Goal: Task Accomplishment & Management: Manage account settings

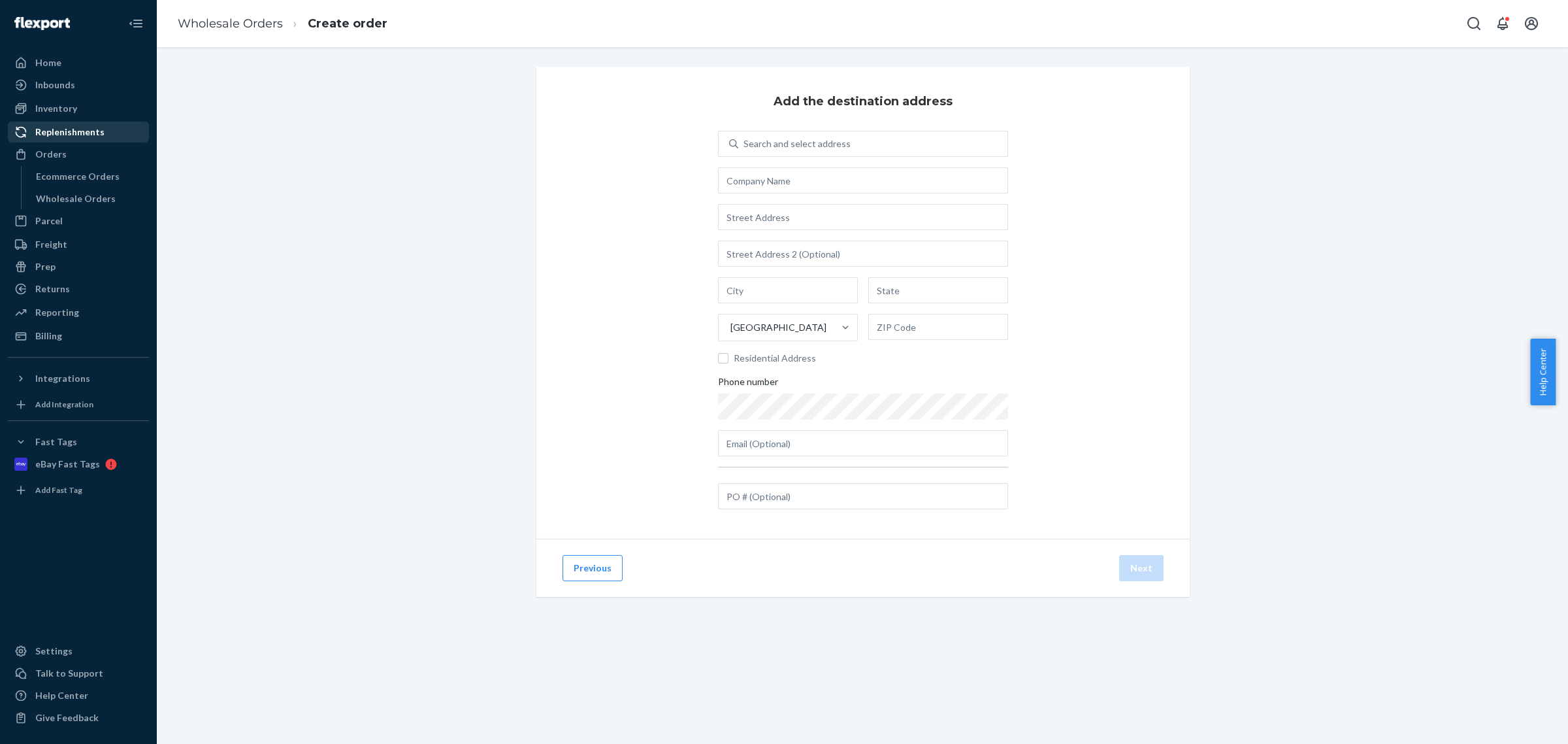
click at [77, 132] on div "Replenishments" at bounding box center [70, 132] width 70 height 13
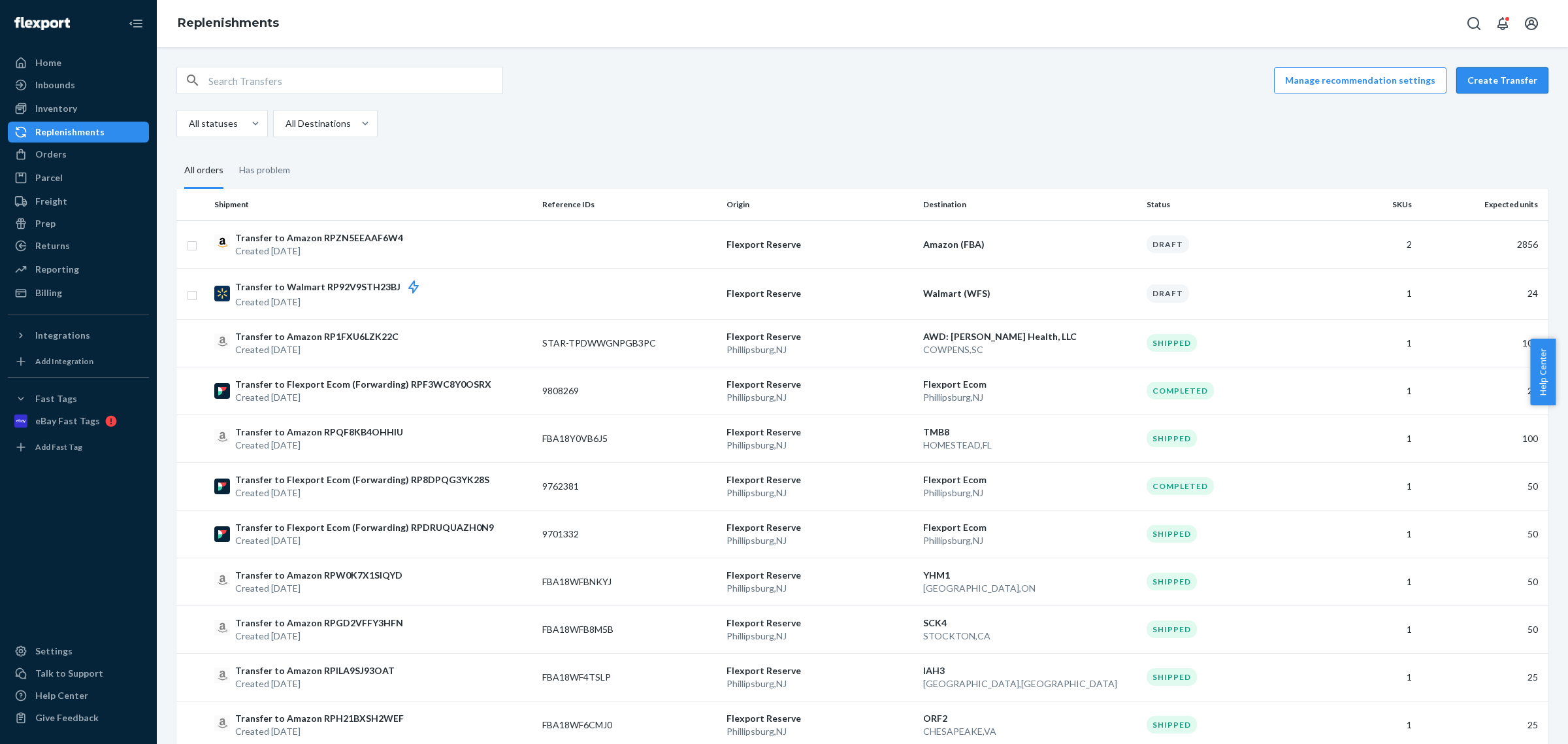
click at [1491, 82] on button "Create Transfer" at bounding box center [1502, 80] width 92 height 26
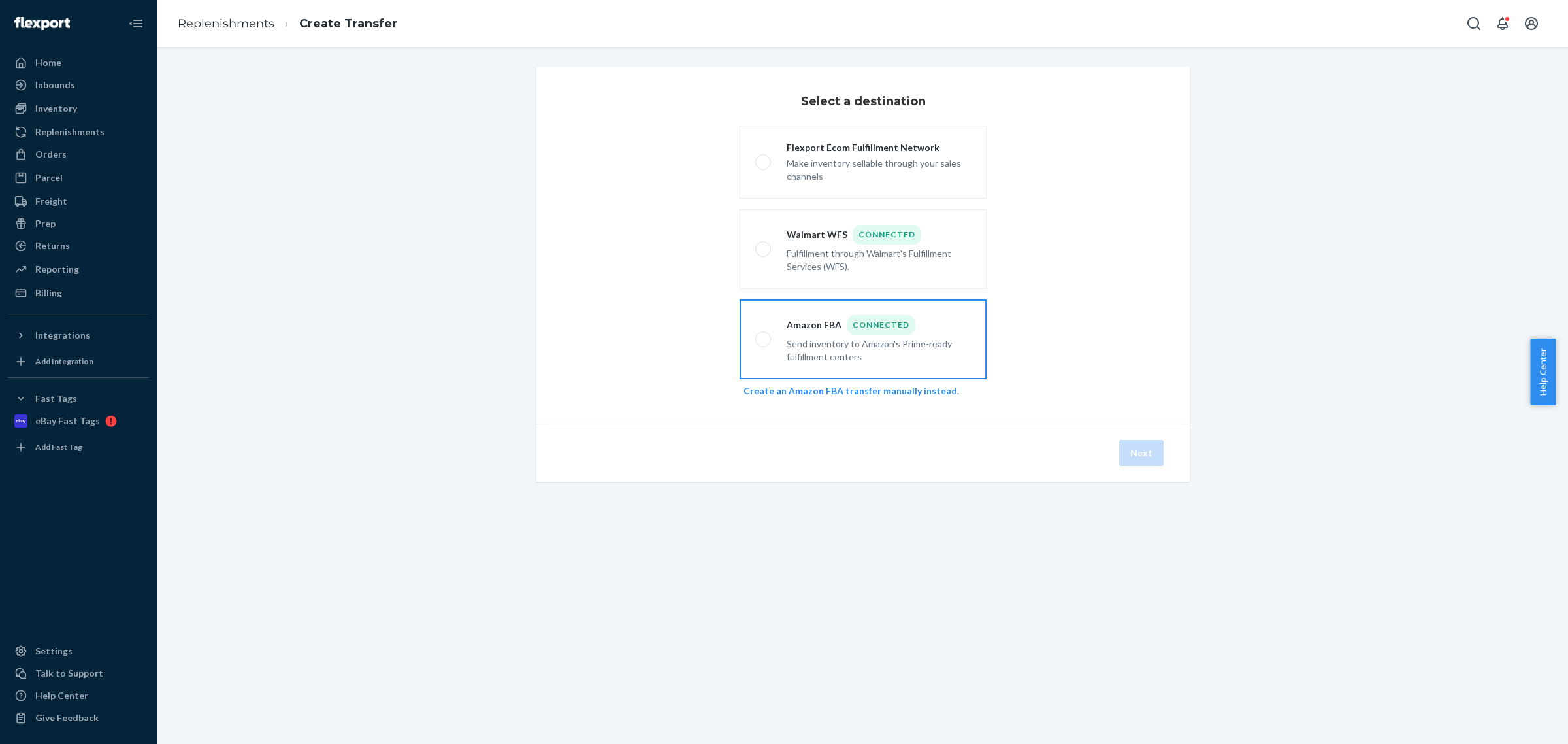
click at [833, 312] on label "Amazon FBA Connected Send inventory to Amazon's Prime-ready fulfillment centers" at bounding box center [863, 339] width 247 height 79
click at [764, 335] on input "Amazon FBA Connected Send inventory to Amazon's Prime-ready fulfillment centers" at bounding box center [760, 339] width 8 height 8
radio input "true"
click at [1139, 451] on button "Next" at bounding box center [1142, 453] width 45 height 26
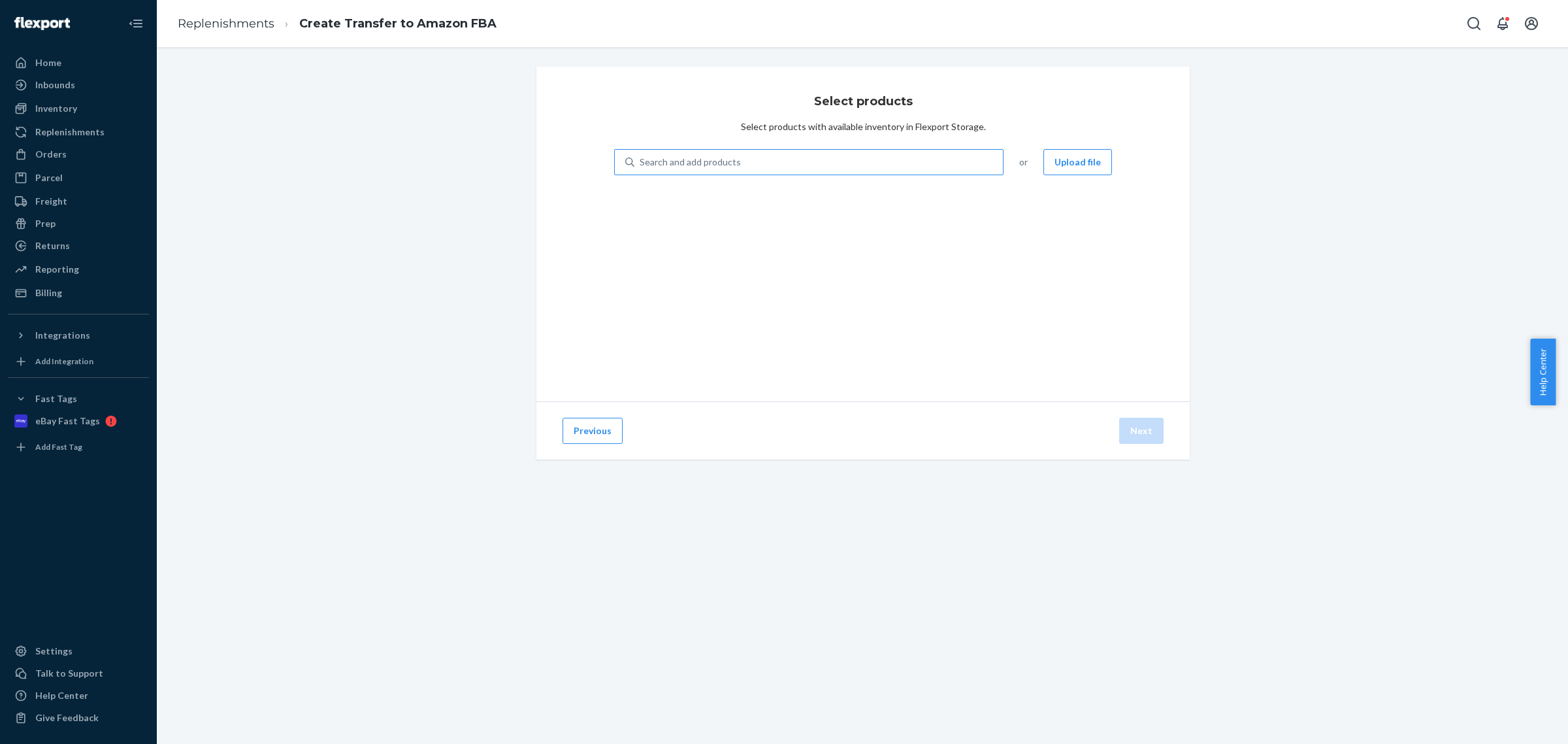
click at [840, 159] on div "Search and add products" at bounding box center [818, 162] width 368 height 23
click at [641, 159] on input "Search and add products" at bounding box center [640, 162] width 2 height 13
type input "skin"
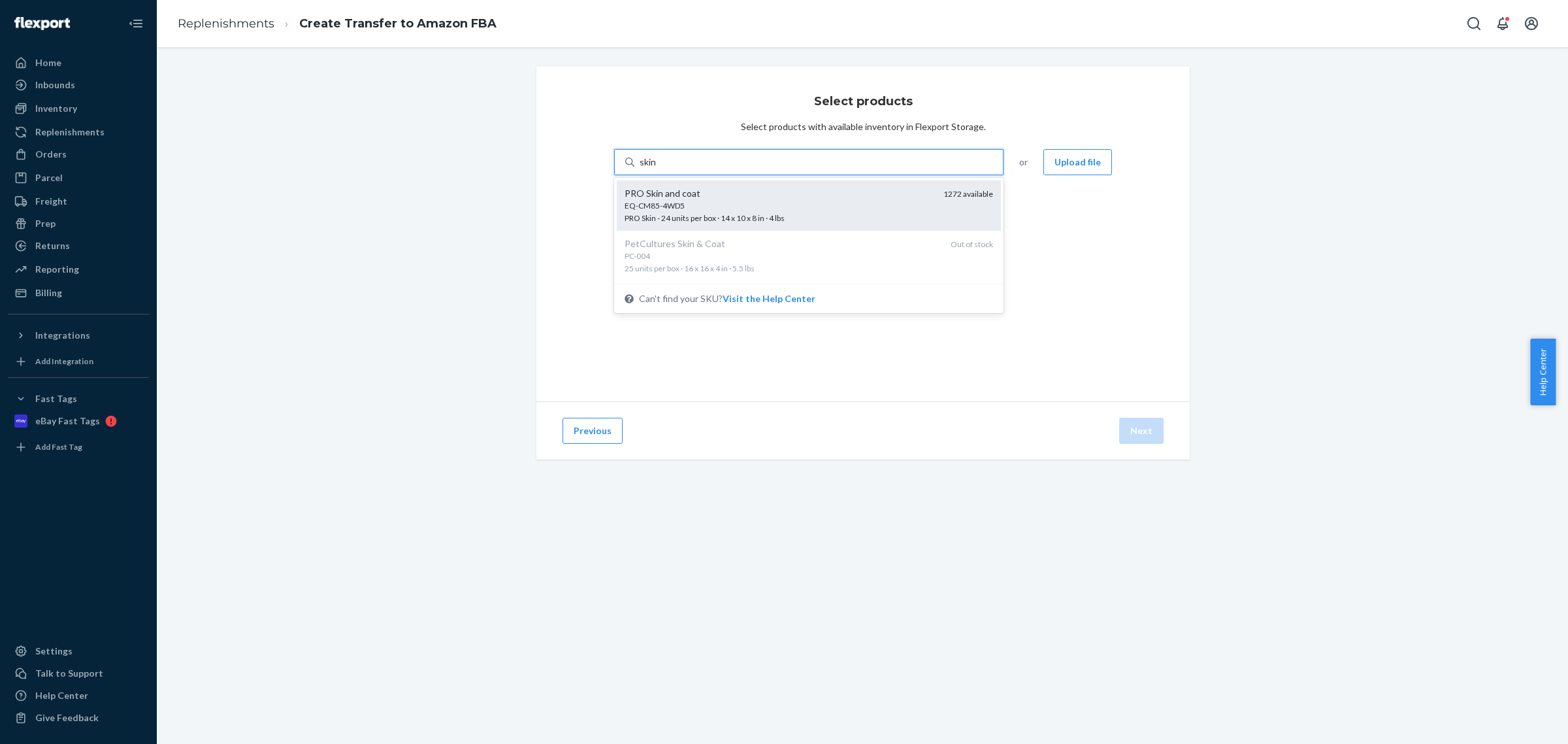
click at [827, 197] on div "PRO Skin and coat" at bounding box center [779, 194] width 309 height 13
click at [657, 169] on input "skin" at bounding box center [648, 162] width 17 height 13
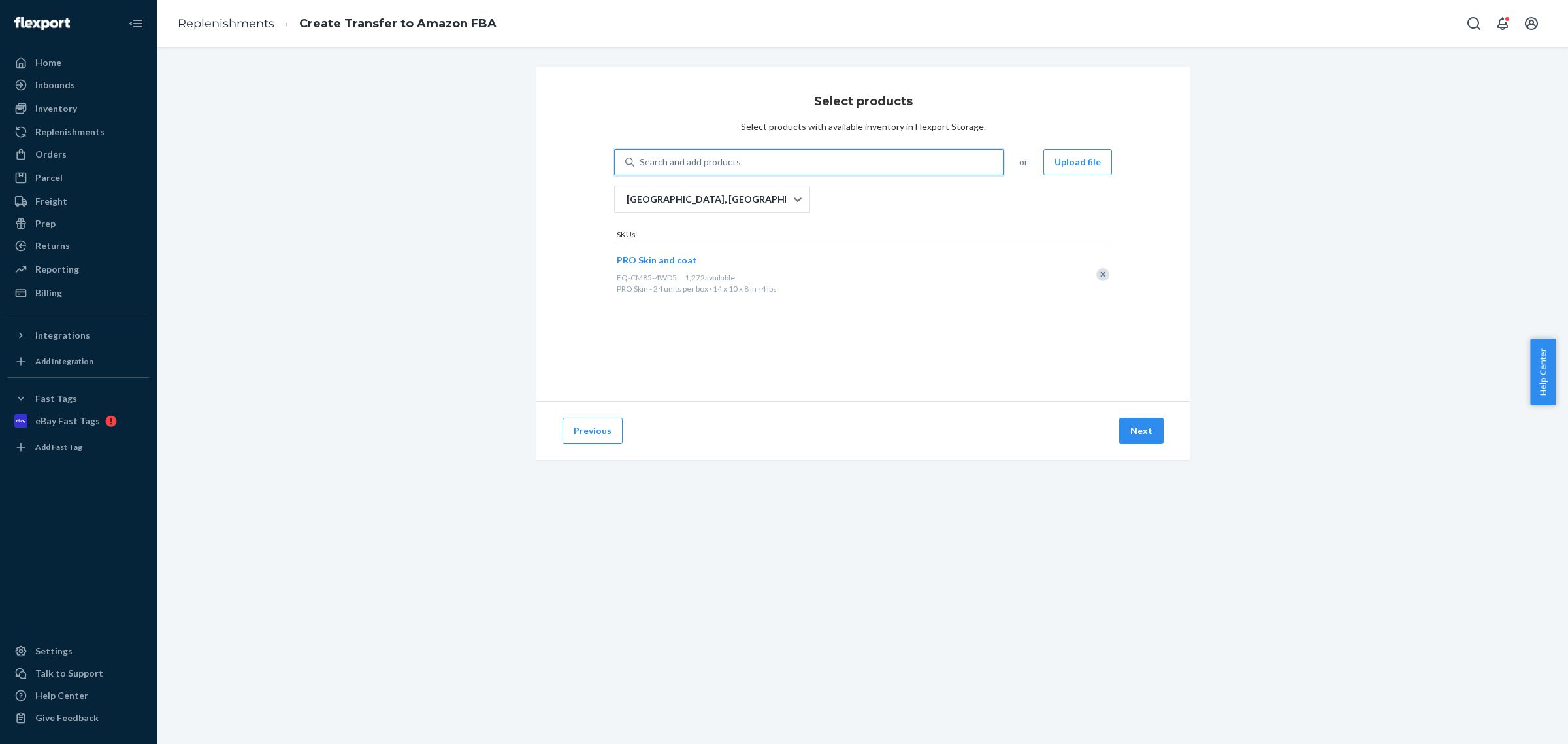
click at [791, 161] on div "Search and add products" at bounding box center [818, 162] width 368 height 23
click at [641, 161] on input "0 results available. Select is focused ,type to refine list, press Down to open…" at bounding box center [640, 162] width 2 height 13
type input "hip"
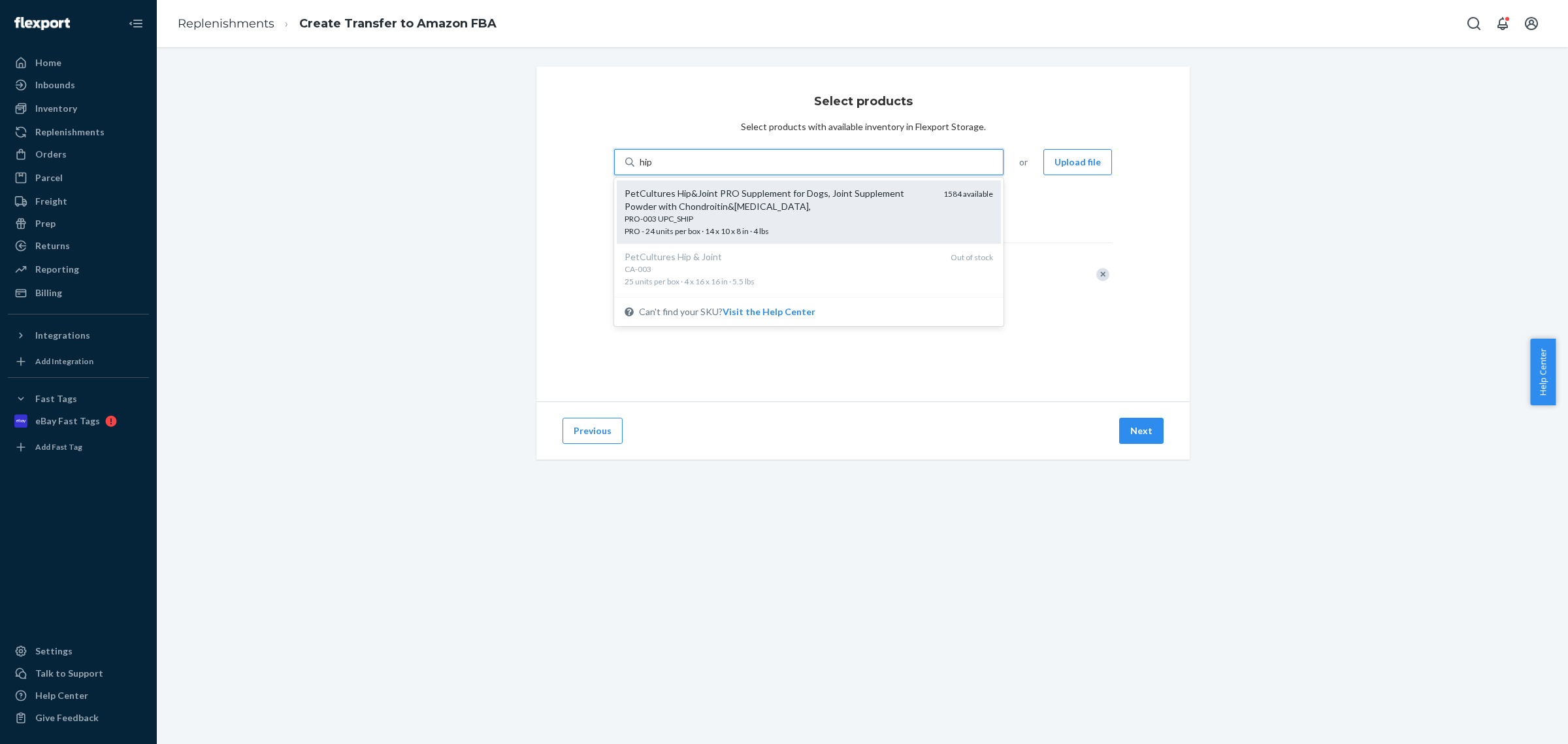
click at [788, 190] on div "PetCultures Hip&Joint PRO Supplement for Dogs, Joint Supplement Powder with Cho…" at bounding box center [779, 200] width 309 height 26
click at [654, 169] on input "hip" at bounding box center [646, 162] width 14 height 13
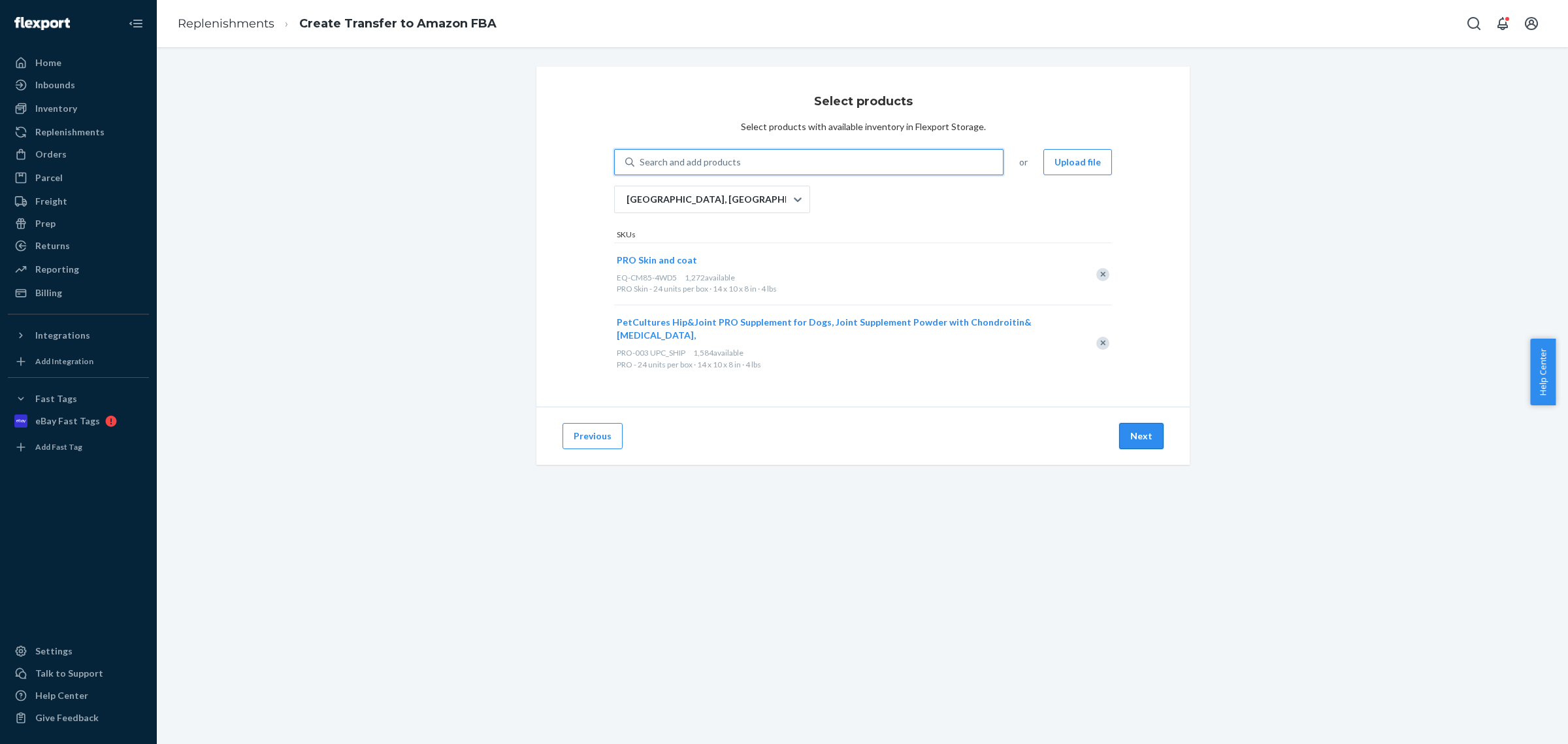
click at [1141, 432] on button "Next" at bounding box center [1142, 436] width 45 height 26
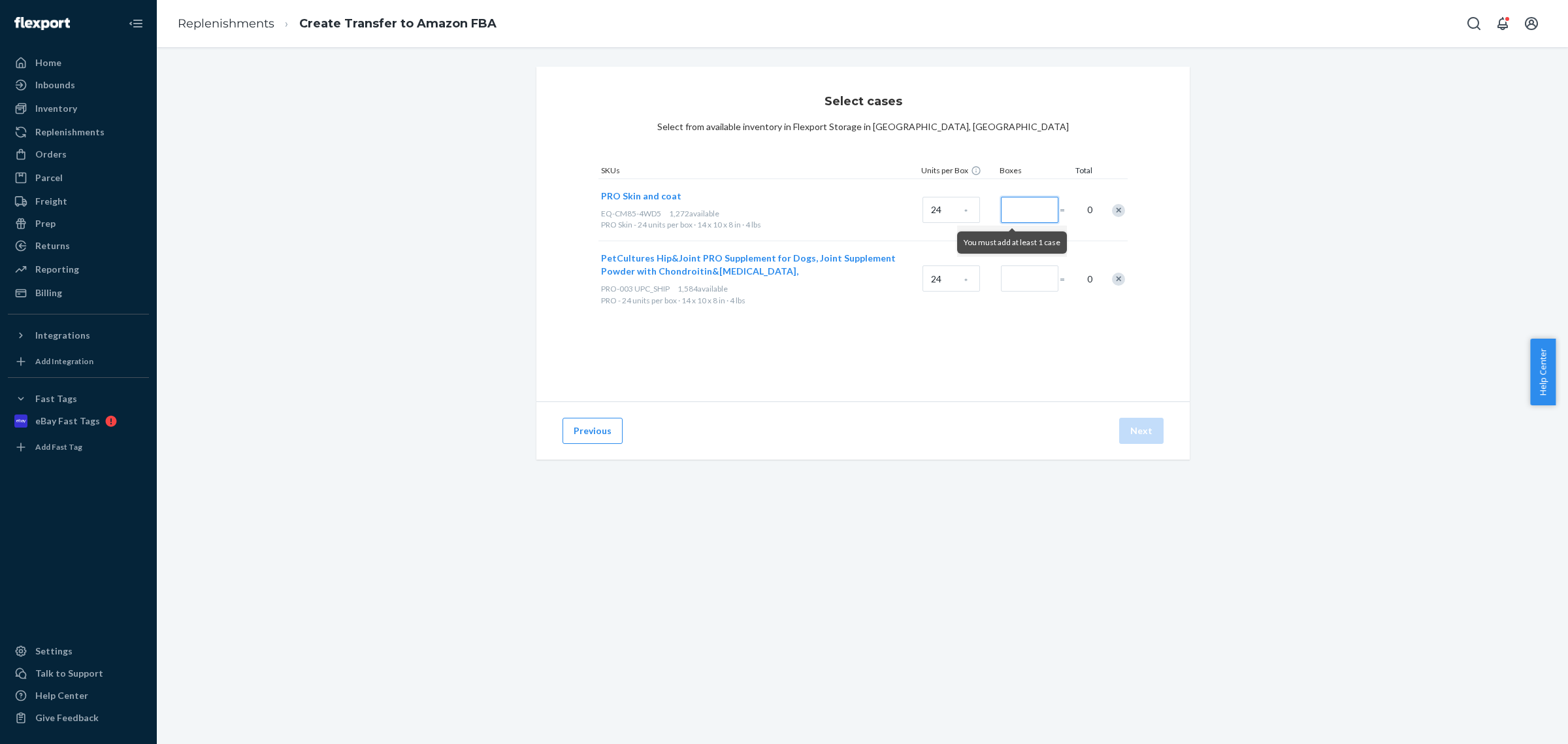
click at [1016, 203] on input "Number of boxes" at bounding box center [1029, 210] width 57 height 26
type input "3"
click at [1024, 283] on input "Number of boxes" at bounding box center [1029, 279] width 57 height 26
type input "3"
click at [1134, 435] on button "Next" at bounding box center [1142, 431] width 45 height 26
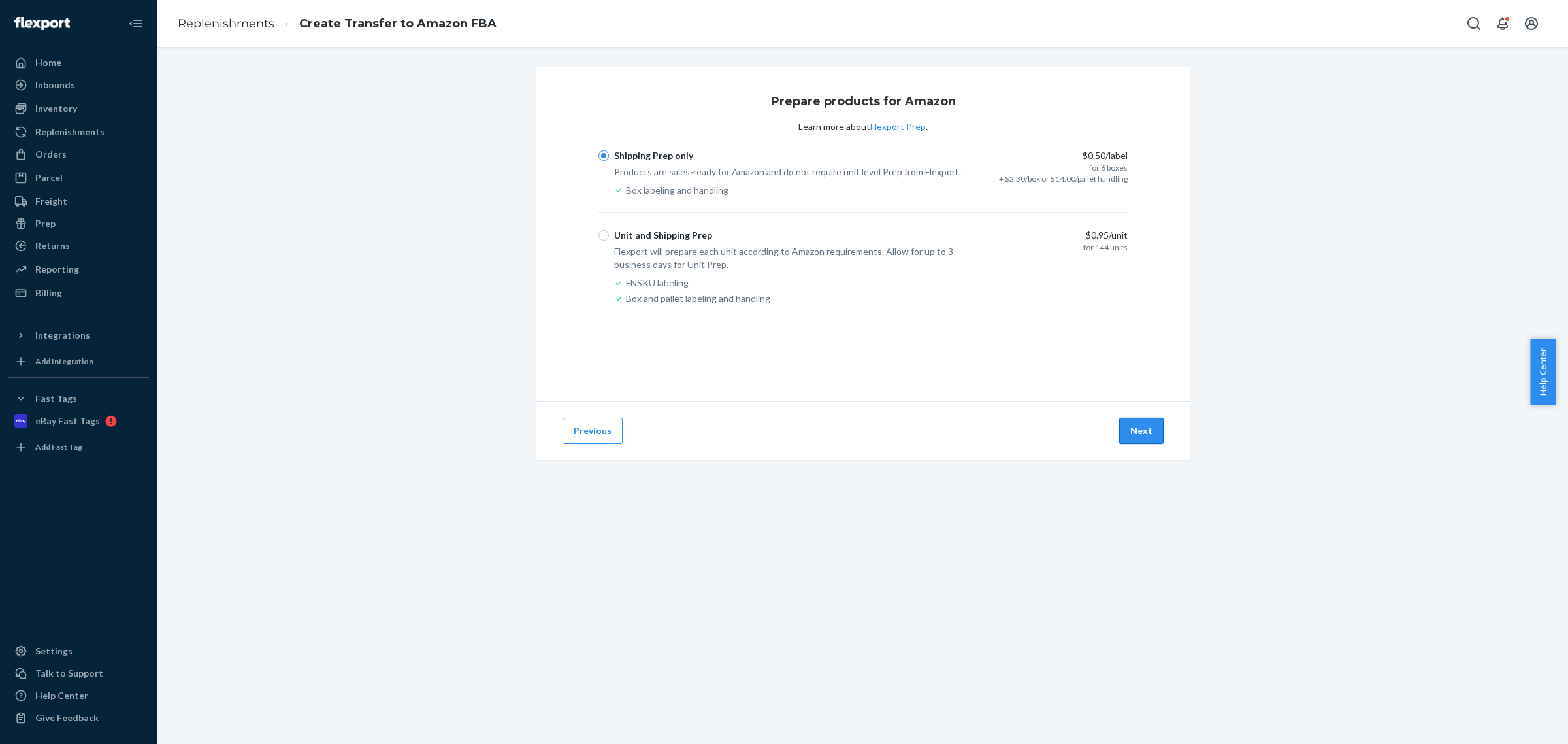
click at [1123, 426] on button "Next" at bounding box center [1142, 431] width 45 height 26
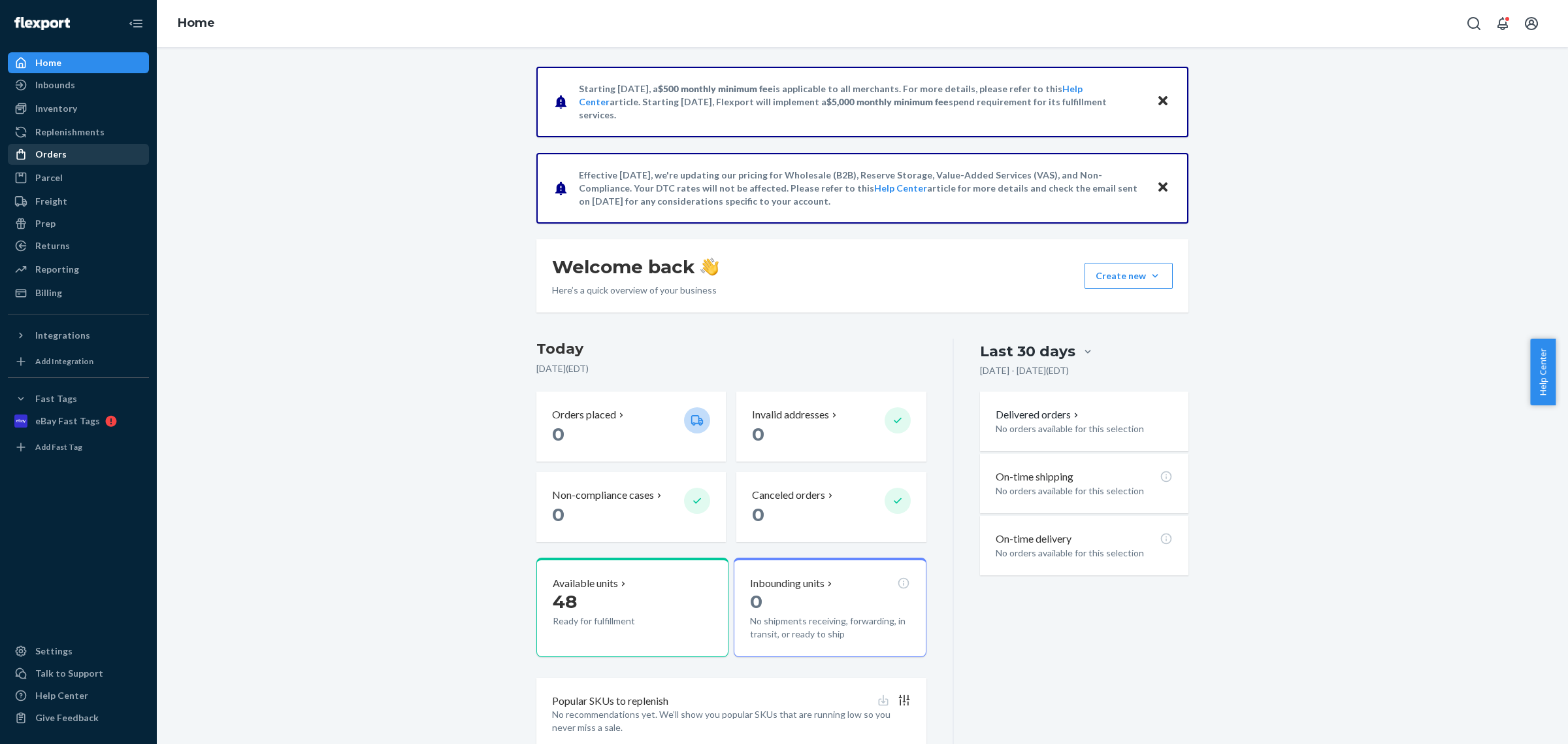
click at [79, 149] on div "Orders" at bounding box center [78, 154] width 138 height 18
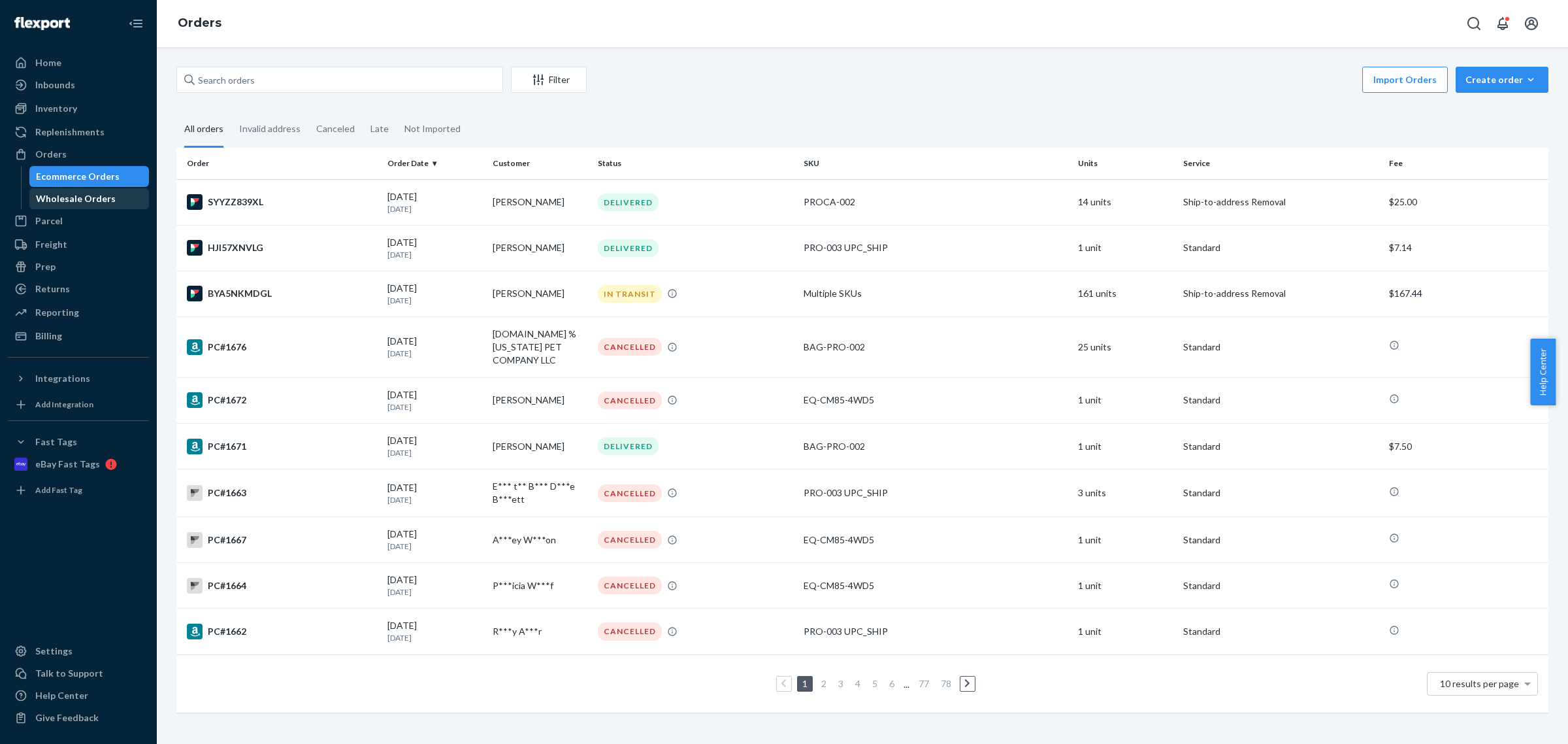
click at [94, 190] on div "Wholesale Orders" at bounding box center [89, 199] width 117 height 18
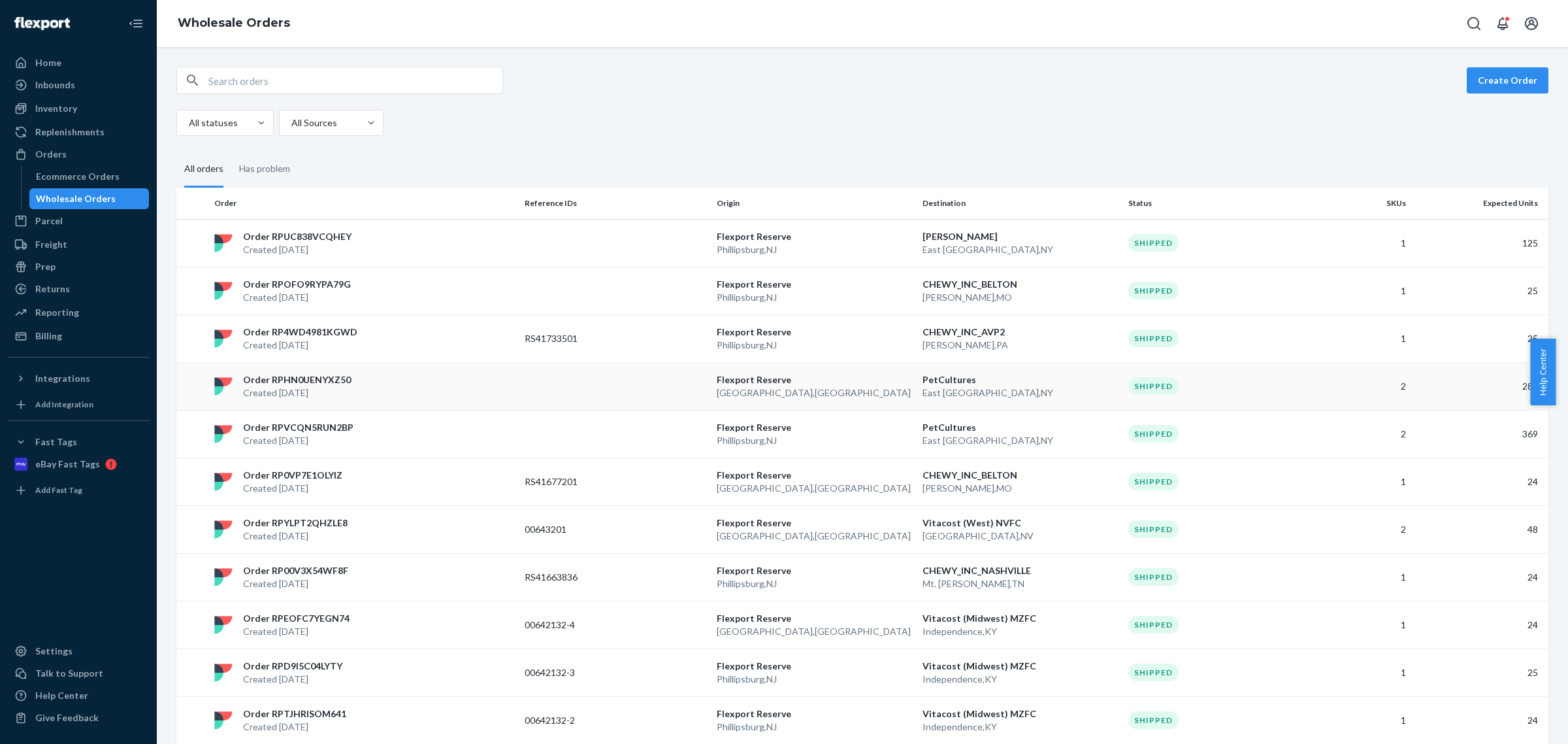
click at [803, 387] on p "Lewisville , TX" at bounding box center [814, 393] width 195 height 13
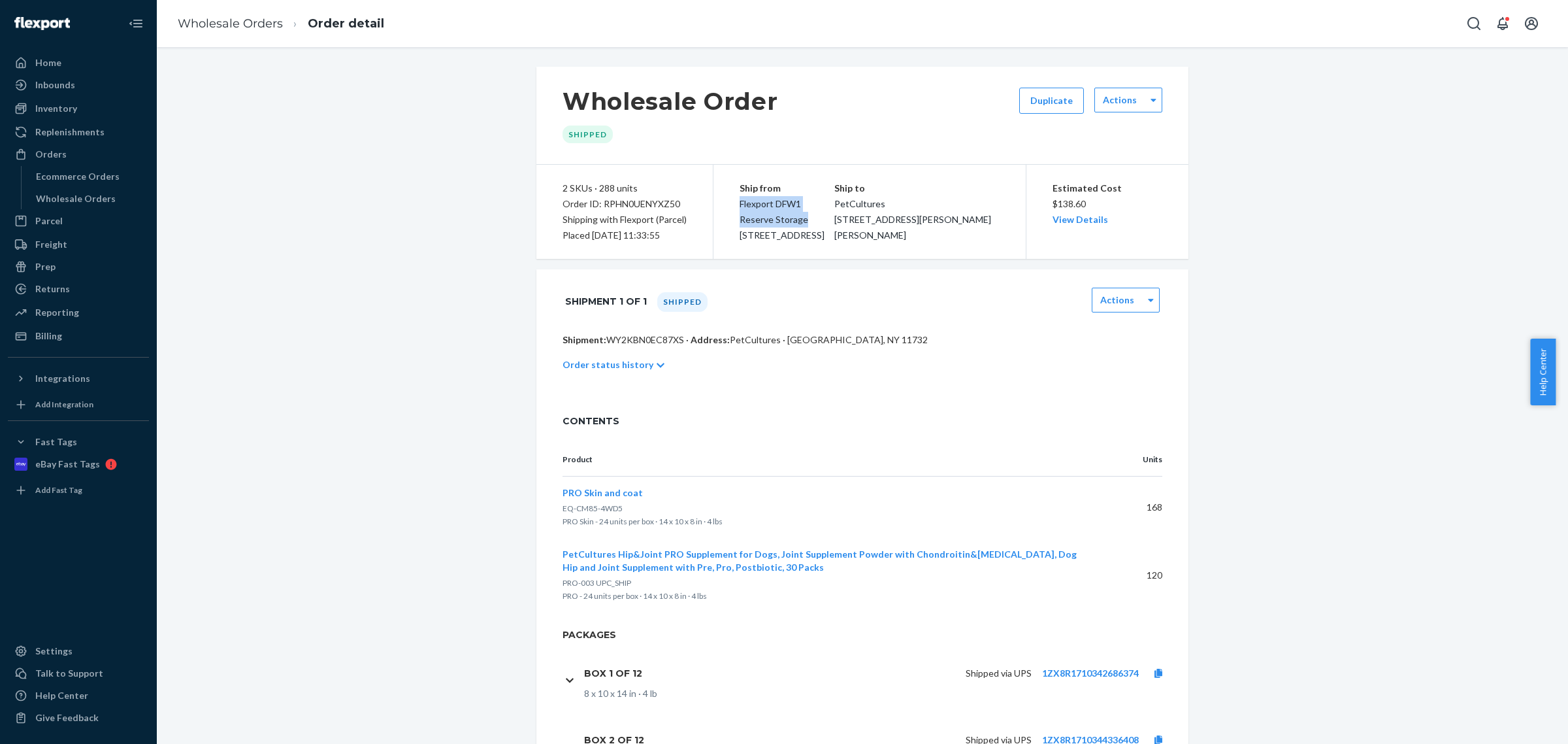
drag, startPoint x: 864, startPoint y: 204, endPoint x: 729, endPoint y: 200, distance: 135.1
click at [729, 200] on div "Ship from Flexport DFW1 Reserve Storage 2900 S Valley Pkwy, Suite 100 Lewisvill…" at bounding box center [869, 212] width 312 height 94
copy span "Flexport DFW1 Reserve Storage"
drag, startPoint x: 732, startPoint y: 221, endPoint x: 851, endPoint y: 223, distance: 119.0
click at [834, 223] on div "Ship from Flexport DFW1 Reserve Storage 2900 S Valley Pkwy, Suite 100 Lewisvill…" at bounding box center [787, 212] width 95 height 63
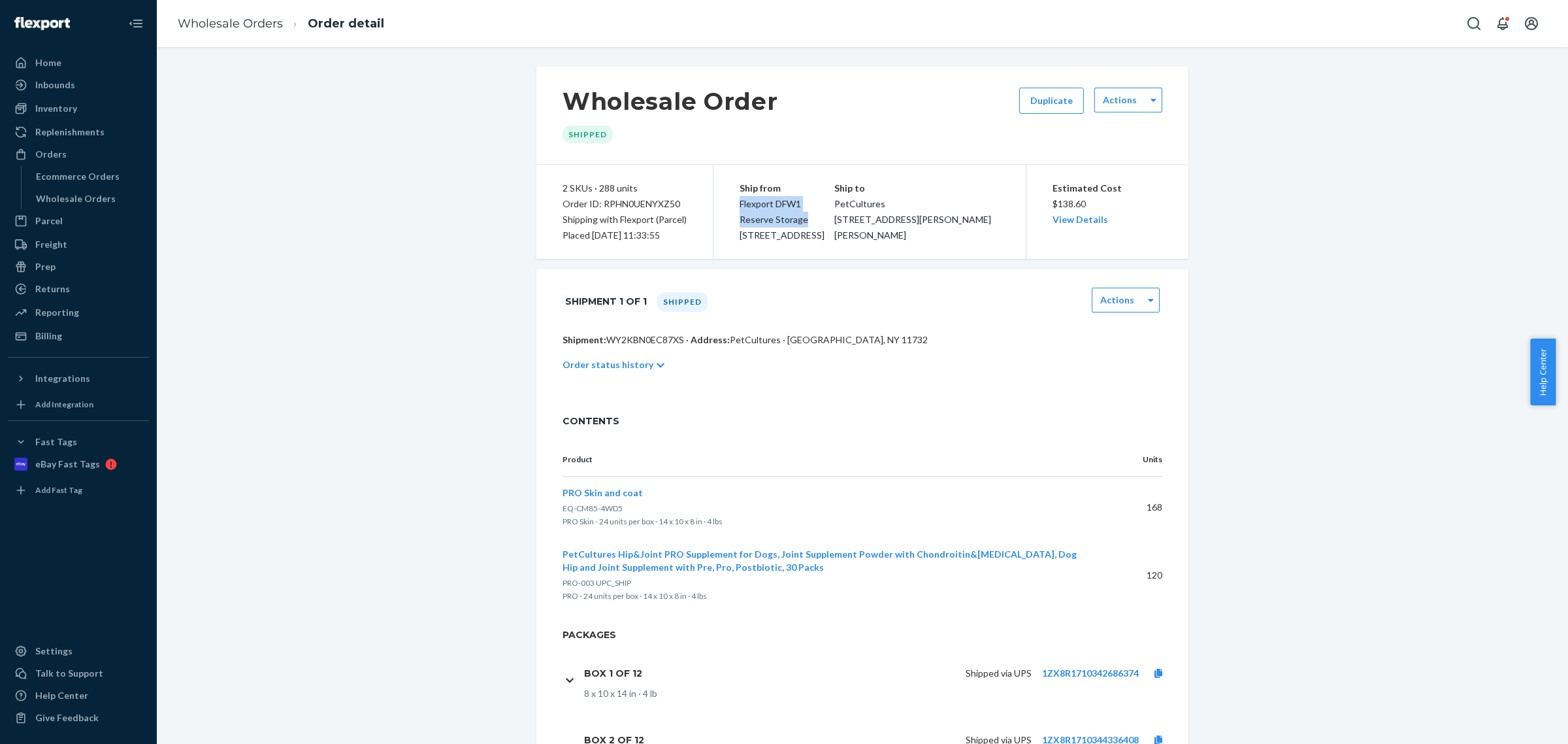
copy span "2900 S Valley Pkwy, Suite 100"
drag, startPoint x: 789, startPoint y: 233, endPoint x: 815, endPoint y: 240, distance: 26.9
click at [815, 240] on div "Ship from Flexport DFW1 Reserve Storage 2900 S Valley Pkwy, Suite 100 Lewisvill…" at bounding box center [787, 212] width 95 height 63
copy span "75067"
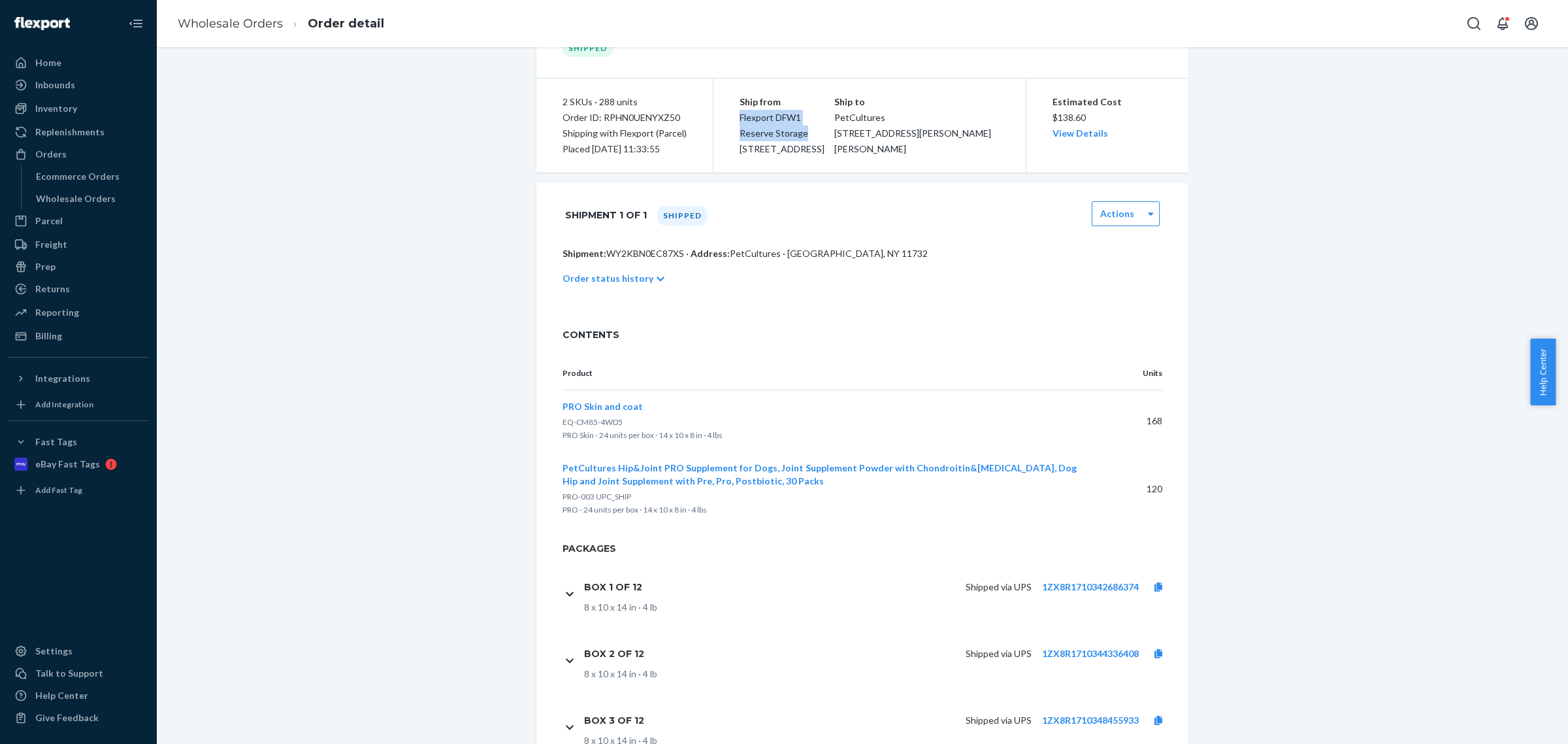
scroll to position [82, 0]
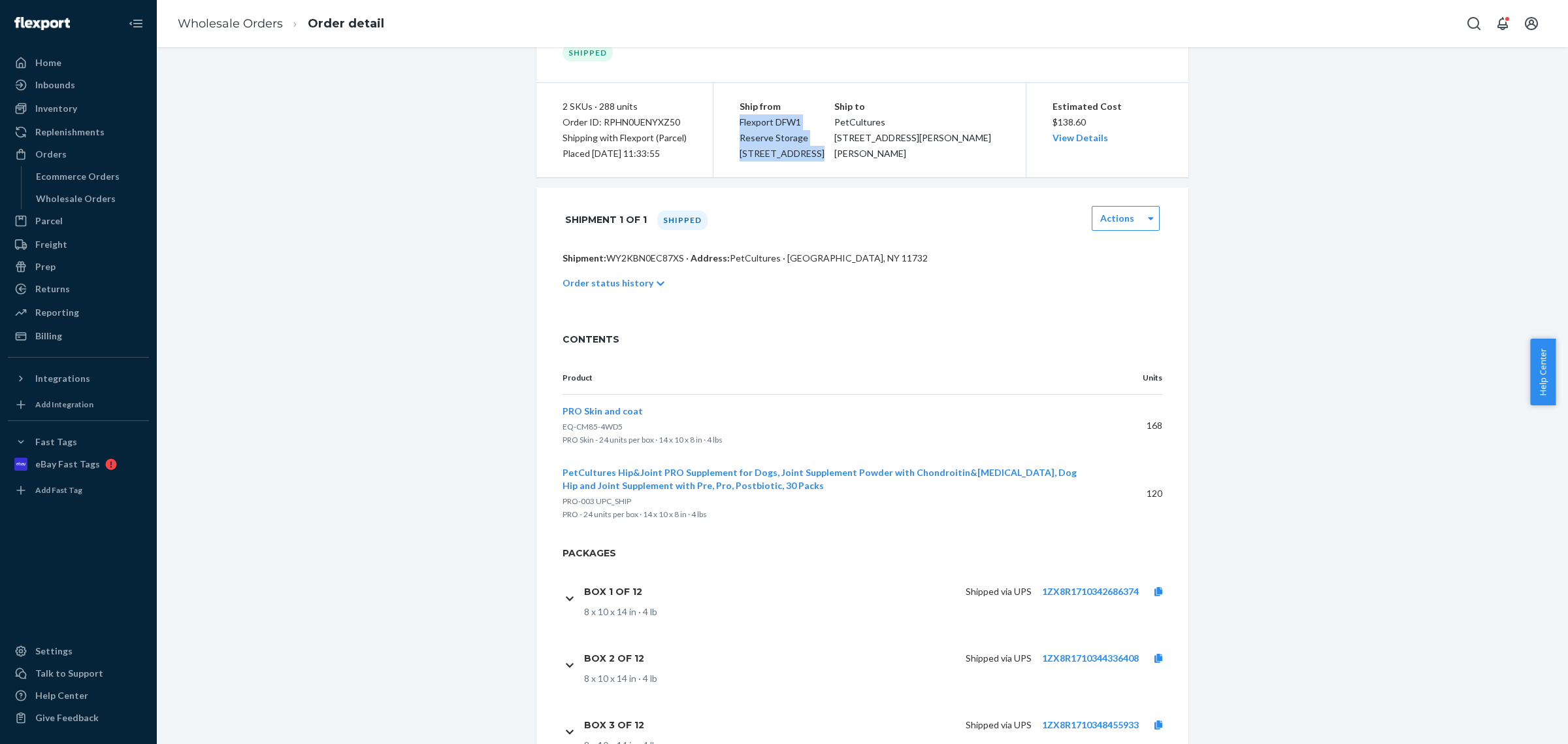
drag, startPoint x: 732, startPoint y: 125, endPoint x: 808, endPoint y: 151, distance: 80.3
click at [806, 151] on span "Flexport DFW1 Reserve Storage 2900 S Valley Pkwy, Suite 100 Lewisville, TX 75067" at bounding box center [782, 137] width 85 height 42
click at [834, 154] on div "Ship from Flexport DFW1 Reserve Storage 2900 S Valley Pkwy, Suite 100 Lewisvill…" at bounding box center [787, 130] width 95 height 63
drag, startPoint x: 831, startPoint y: 154, endPoint x: 733, endPoint y: 126, distance: 101.9
click at [740, 126] on div "Ship from Flexport DFW1 Reserve Storage 2900 S Valley Pkwy, Suite 100 Lewisvill…" at bounding box center [787, 130] width 95 height 63
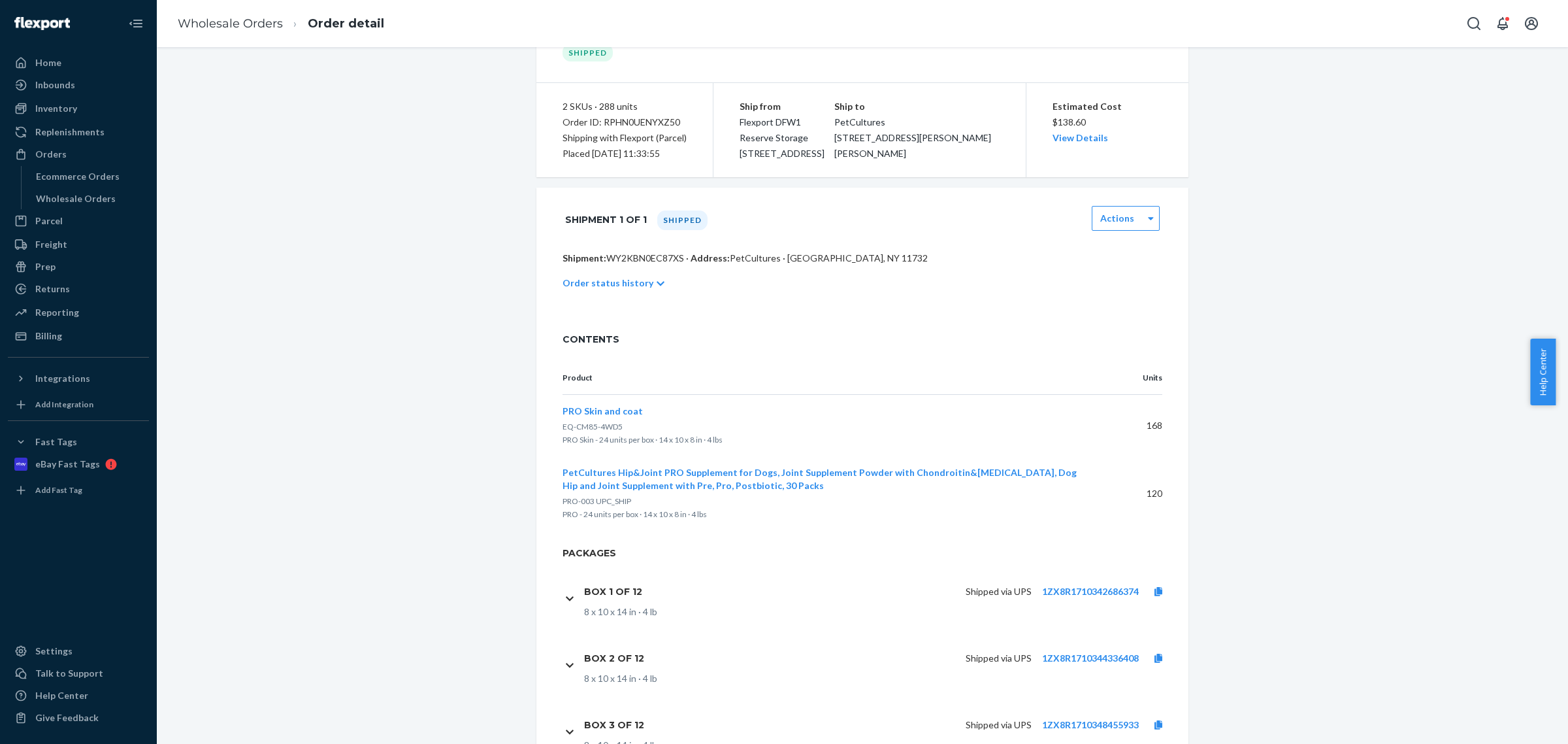
copy span "Flexport DFW1 Reserve Storage 2900 S Valley Pkwy, Suite 100 Lewisville, TX 75067"
